Goal: Task Accomplishment & Management: Use online tool/utility

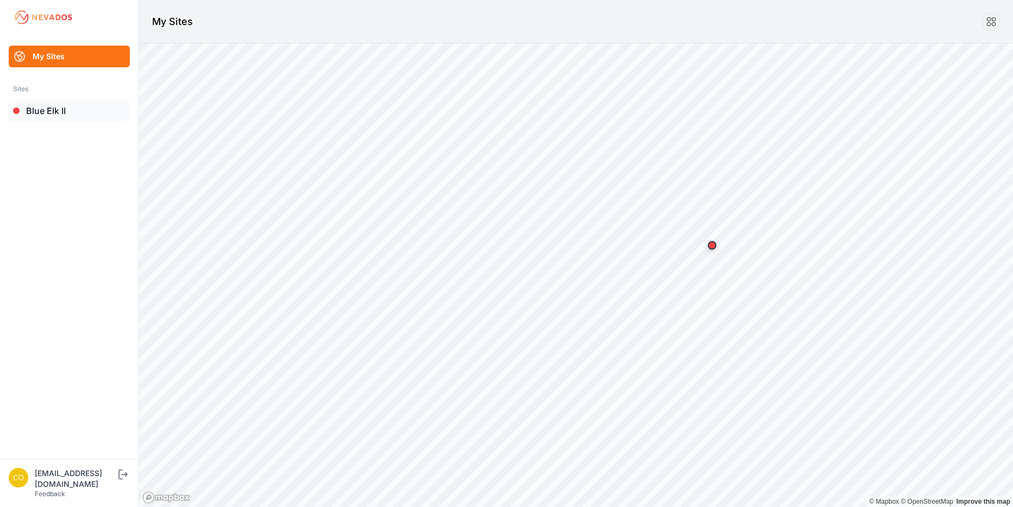
click at [42, 111] on link "Blue Elk II" at bounding box center [69, 111] width 121 height 22
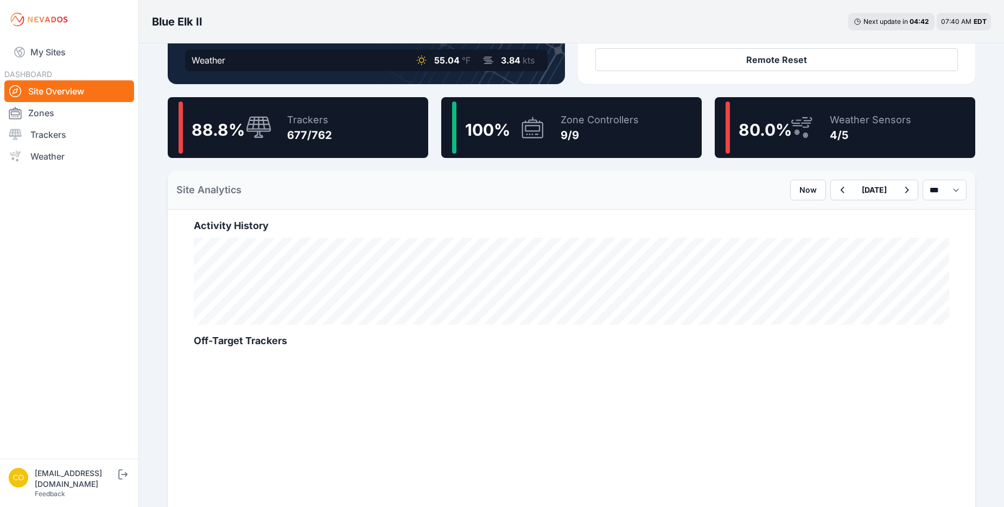
scroll to position [271, 0]
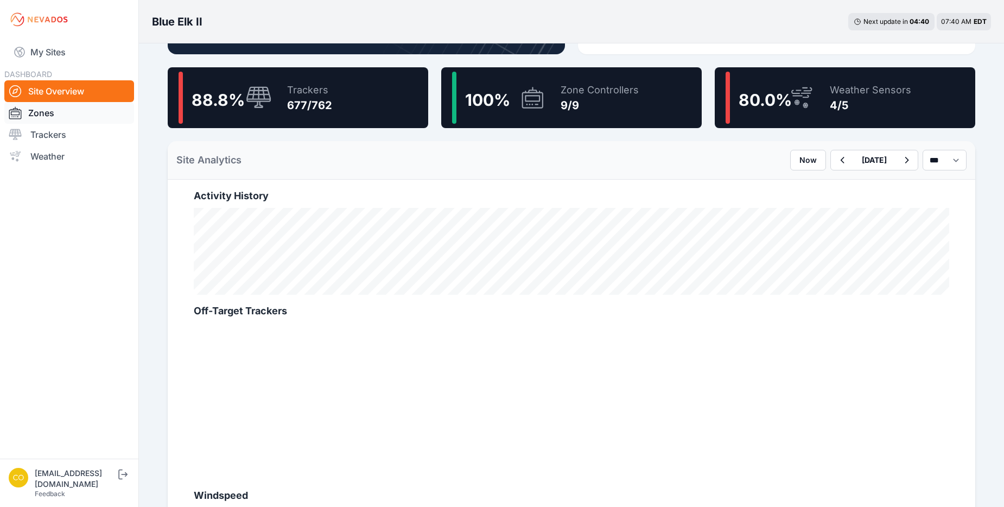
click at [69, 112] on link "Zones" at bounding box center [69, 113] width 130 height 22
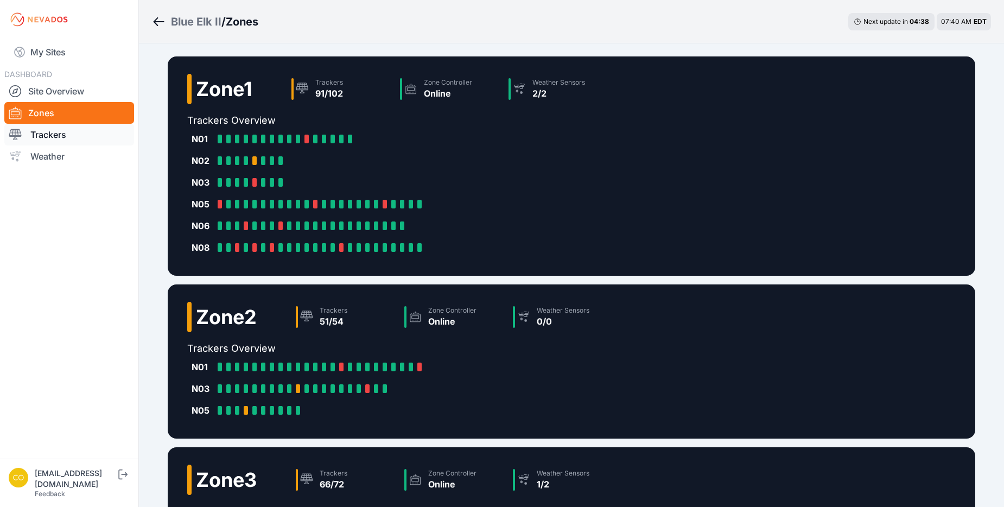
click at [51, 132] on link "Trackers" at bounding box center [69, 135] width 130 height 22
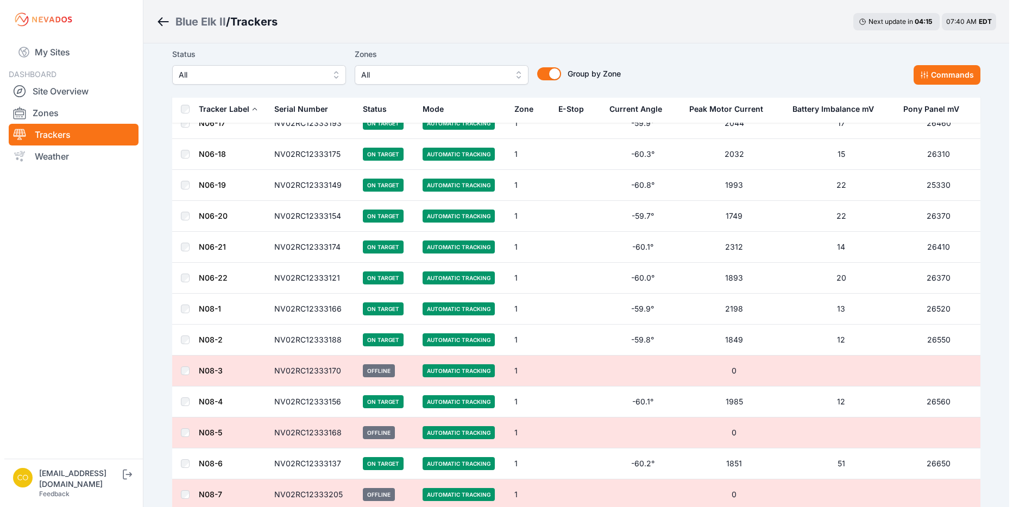
scroll to position [2335, 0]
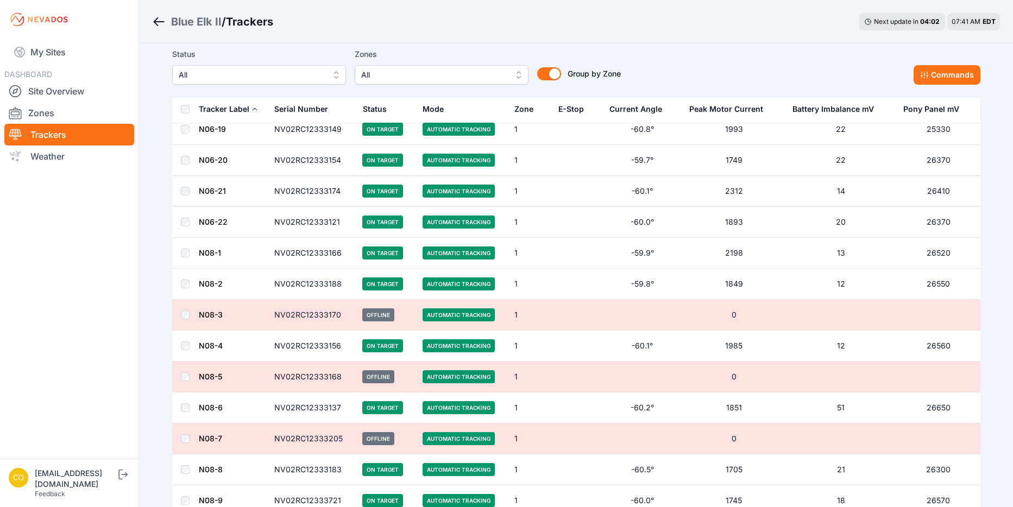
click at [511, 75] on button "All" at bounding box center [442, 75] width 174 height 20
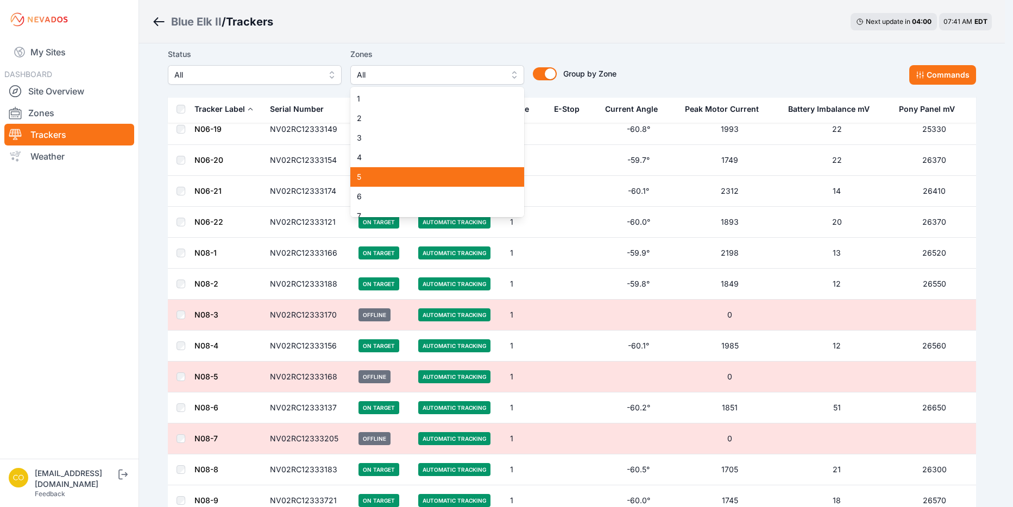
click at [360, 175] on span "5" at bounding box center [431, 177] width 148 height 11
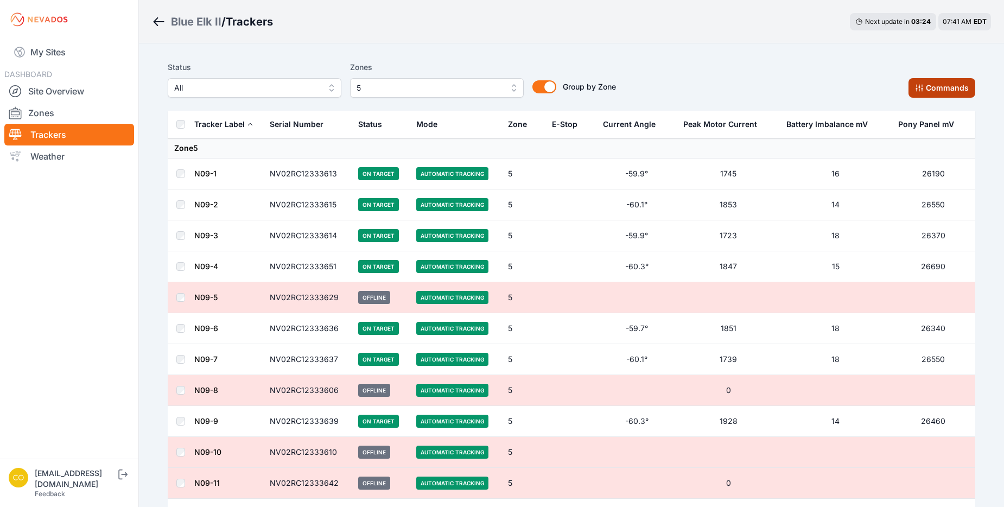
click at [960, 88] on button "Commands" at bounding box center [942, 88] width 67 height 20
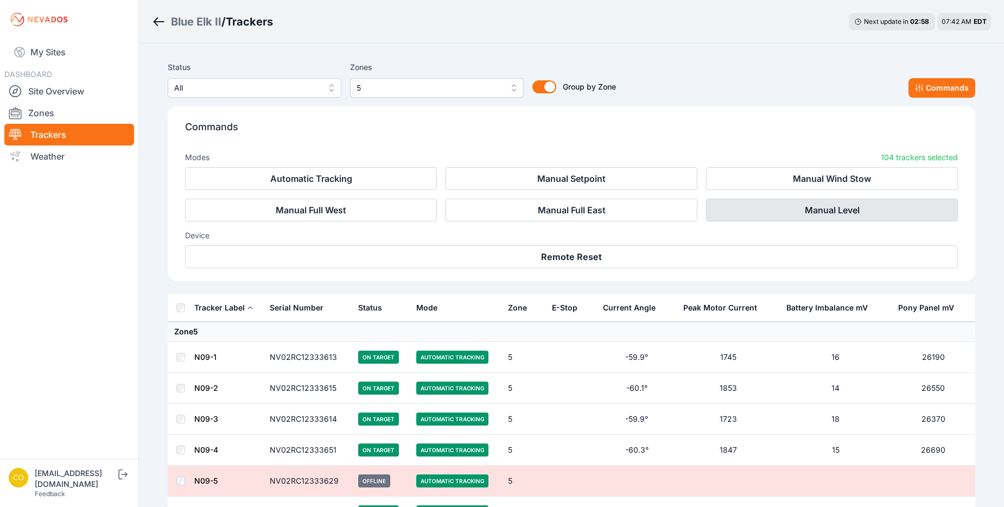
click at [844, 210] on button "Manual Level" at bounding box center [832, 210] width 252 height 23
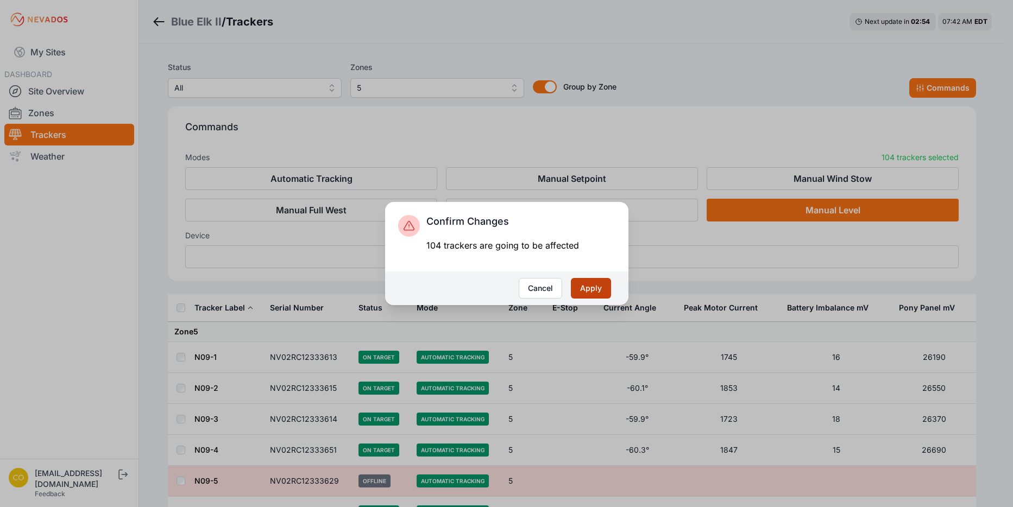
click at [606, 287] on button "Apply" at bounding box center [591, 288] width 40 height 21
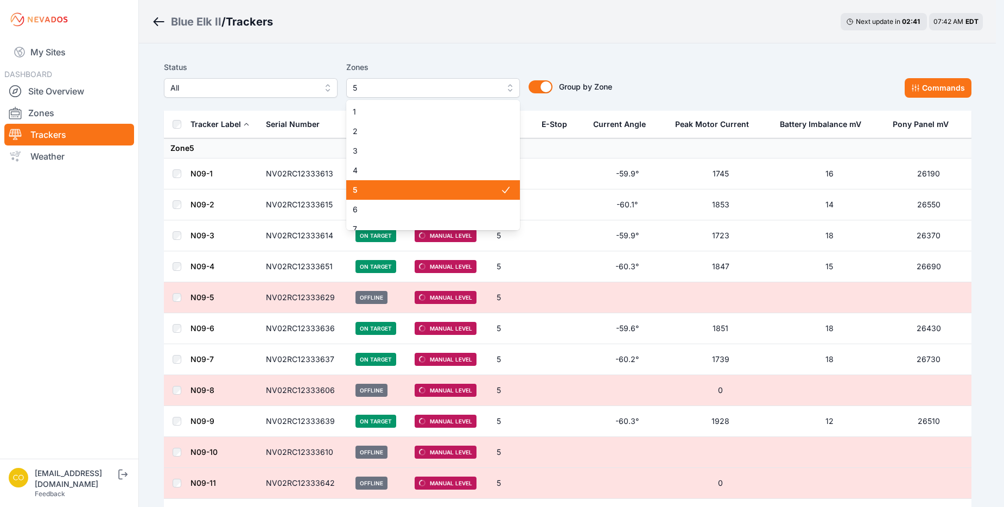
click at [513, 91] on button "5" at bounding box center [433, 88] width 174 height 20
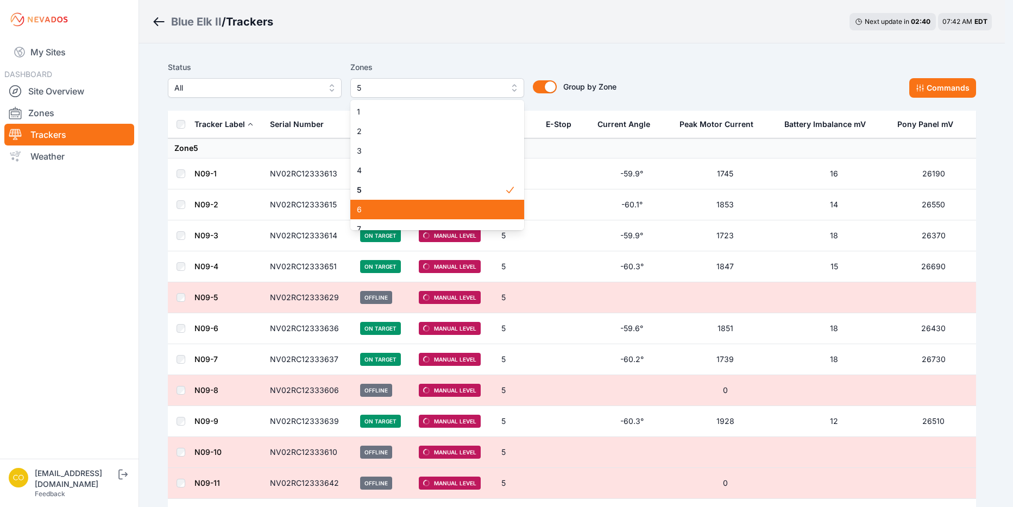
click at [408, 204] on span "6" at bounding box center [431, 209] width 148 height 11
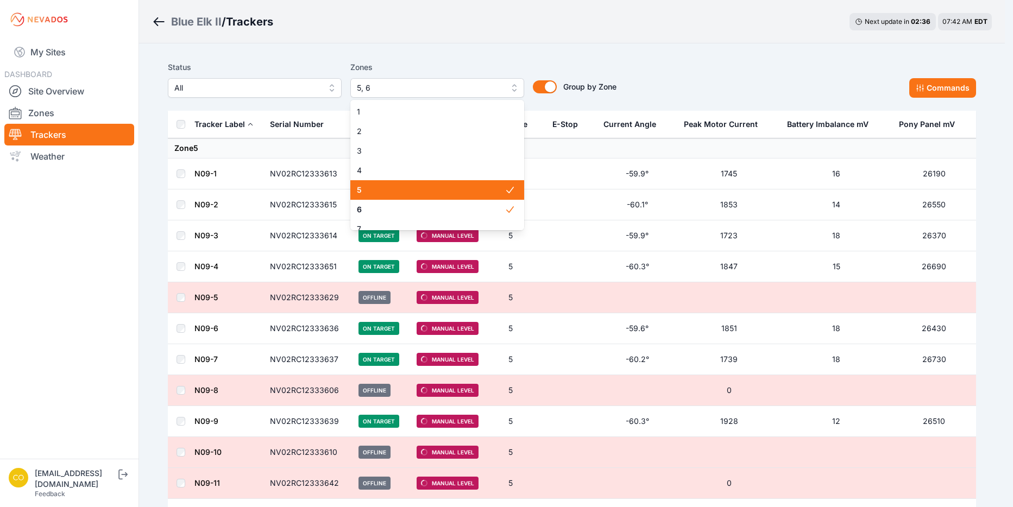
click at [432, 189] on span "5" at bounding box center [431, 190] width 148 height 11
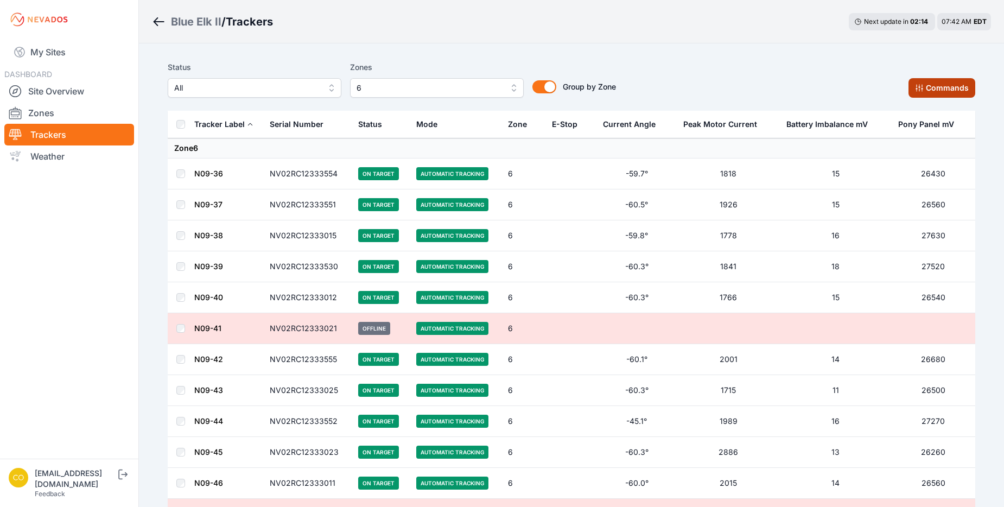
click at [931, 82] on button "Commands" at bounding box center [942, 88] width 67 height 20
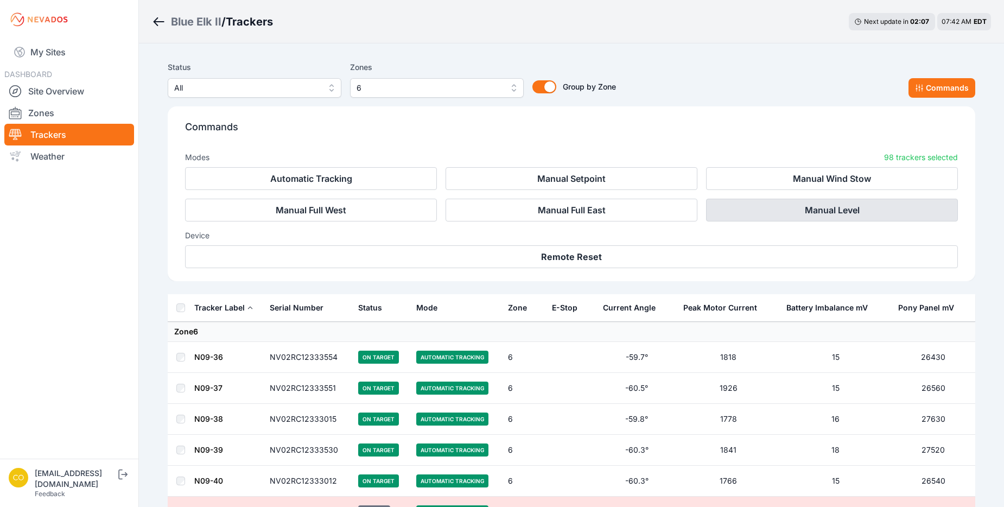
click at [832, 210] on button "Manual Level" at bounding box center [832, 210] width 252 height 23
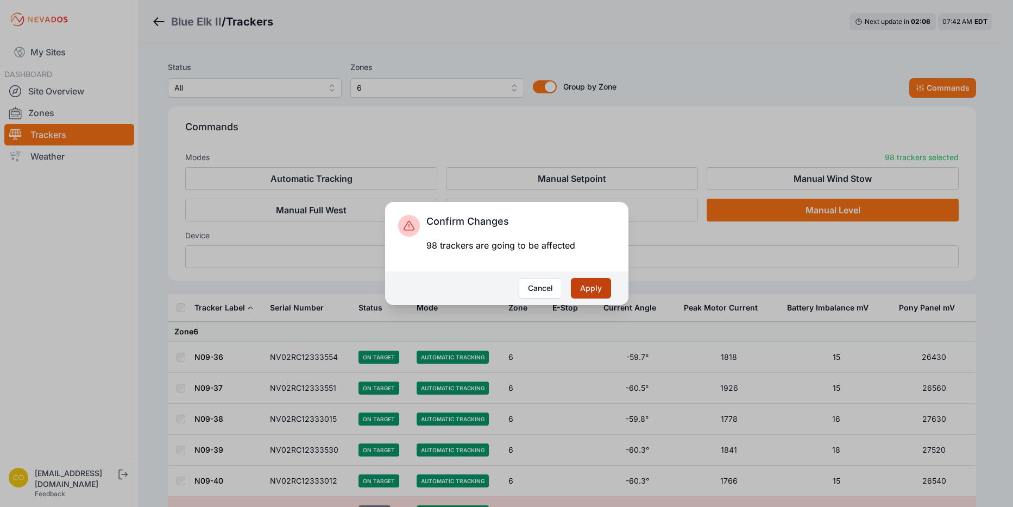
click at [600, 288] on button "Apply" at bounding box center [591, 288] width 40 height 21
